Goal: Find specific page/section: Find specific page/section

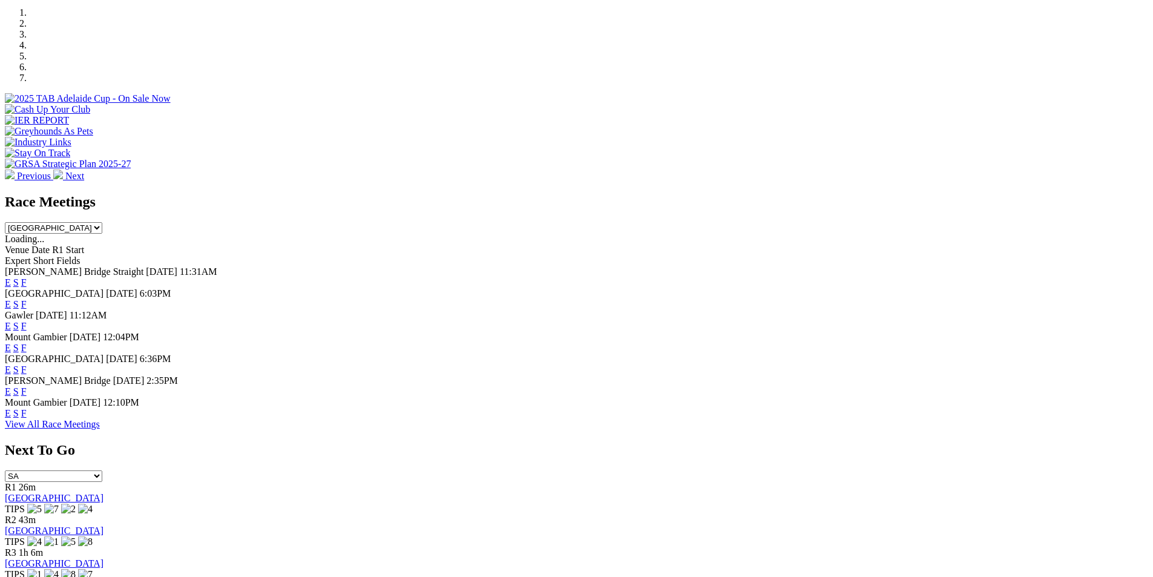
scroll to position [439, 0]
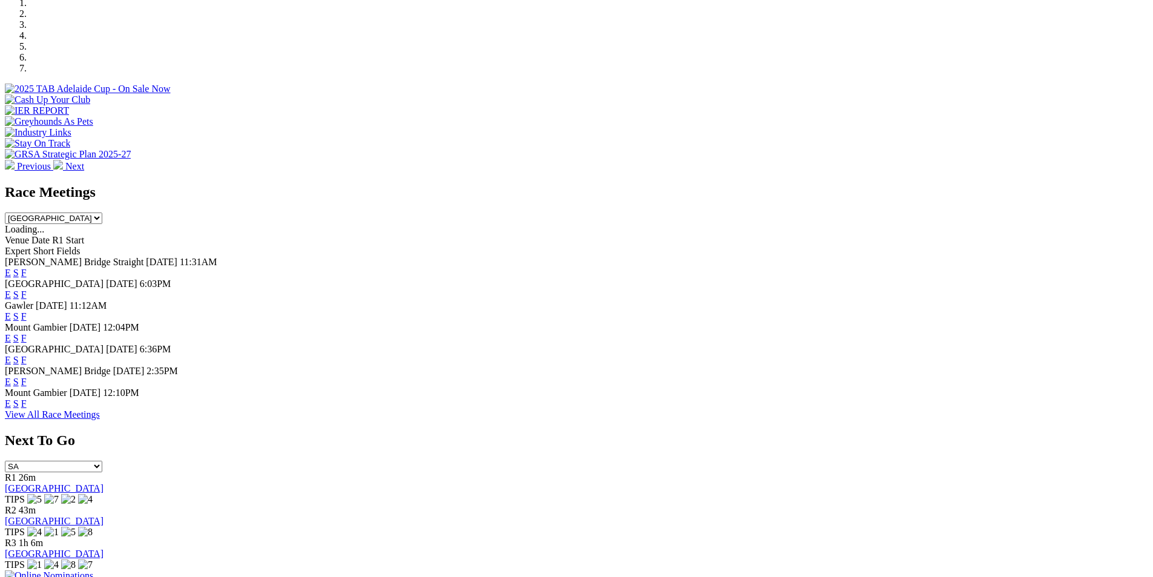
click at [27, 311] on link "F" at bounding box center [23, 316] width 5 height 10
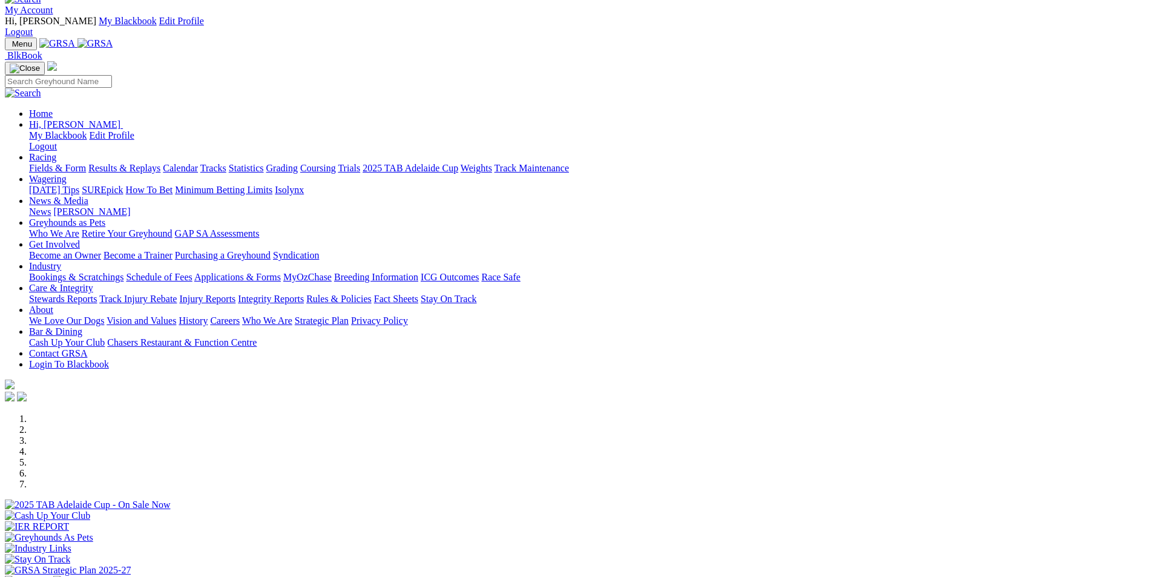
scroll to position [10, 0]
